Goal: Task Accomplishment & Management: Manage account settings

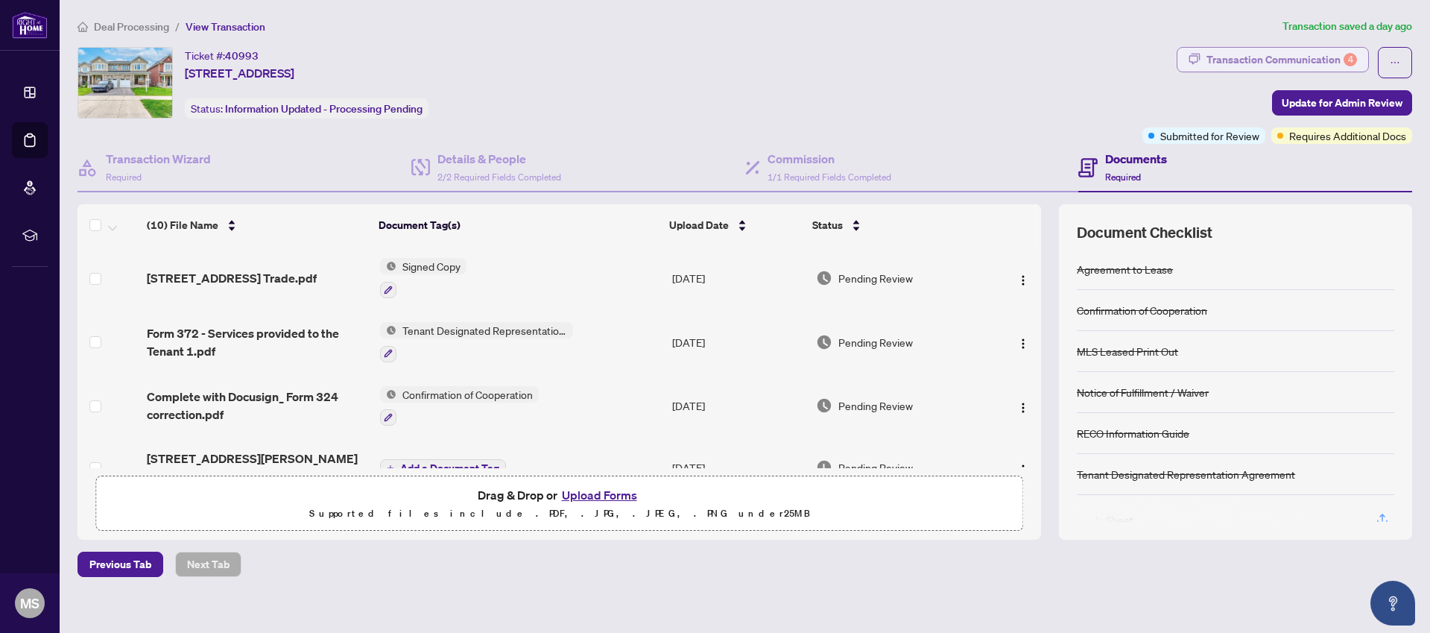
click at [1313, 61] on div "Transaction Communication 4" at bounding box center [1281, 60] width 151 height 24
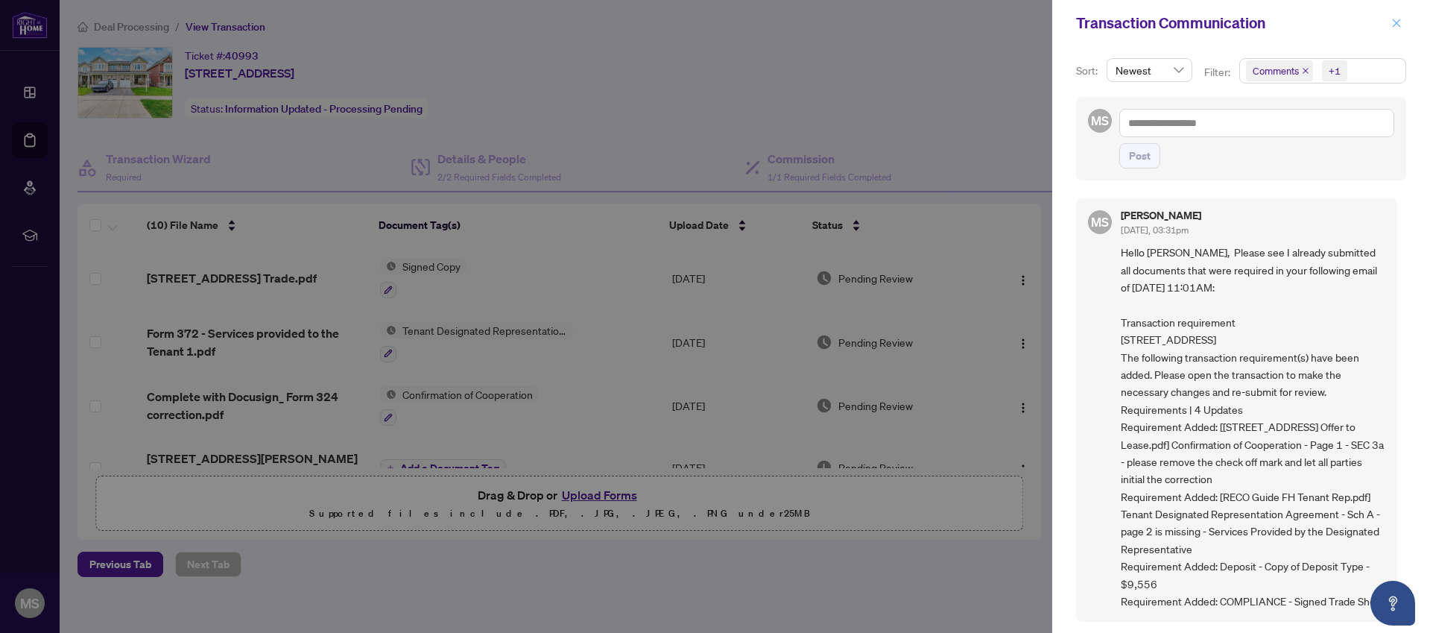
click at [1397, 25] on icon "close" at bounding box center [1396, 23] width 10 height 10
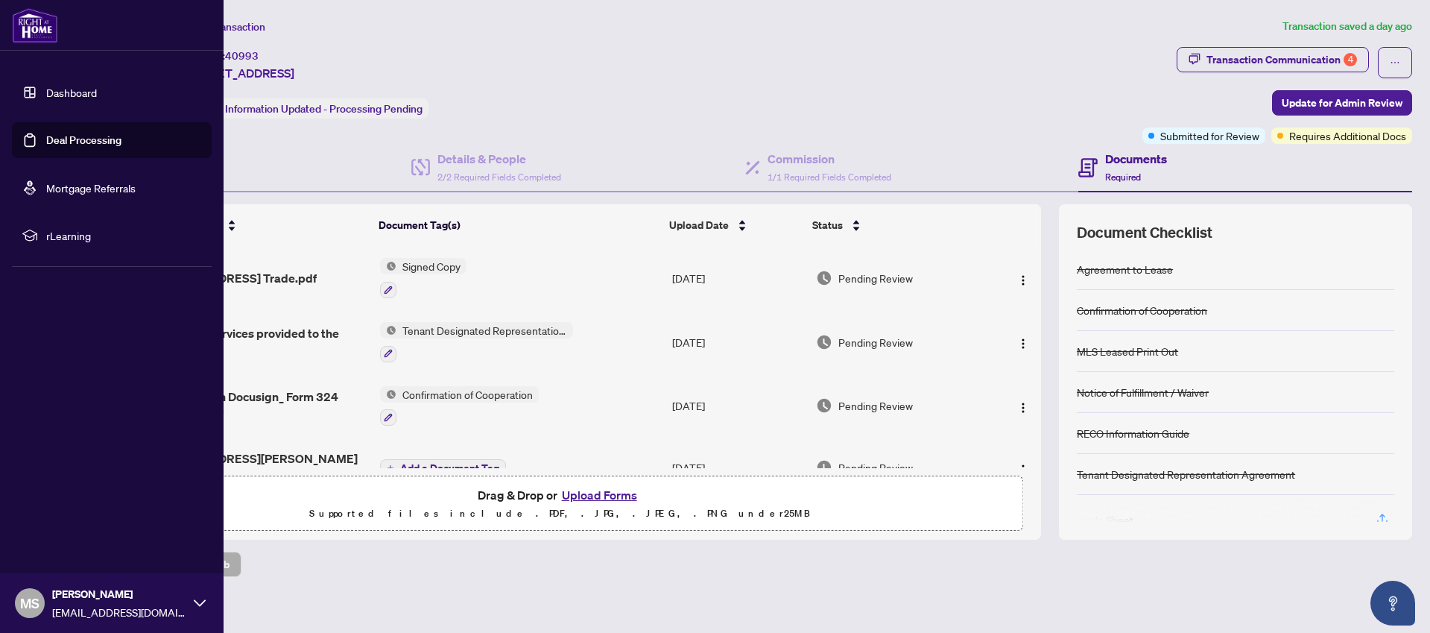
click at [75, 143] on link "Deal Processing" at bounding box center [83, 139] width 75 height 13
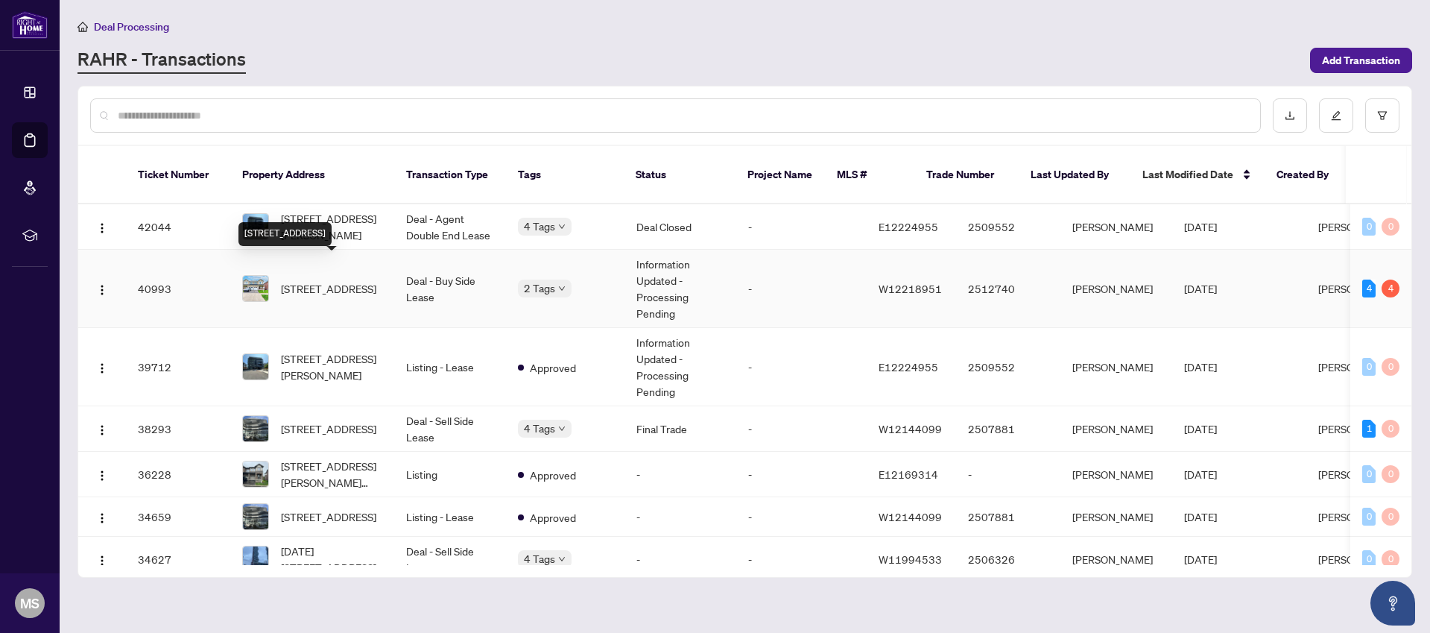
click at [332, 280] on span "[STREET_ADDRESS]" at bounding box center [328, 288] width 95 height 16
